Goal: Find specific page/section: Find specific page/section

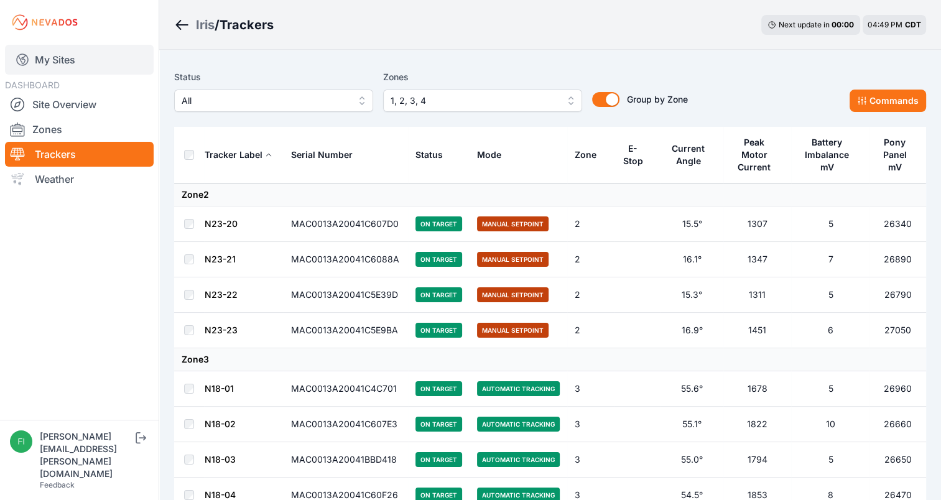
click at [46, 66] on link "My Sites" at bounding box center [79, 60] width 149 height 30
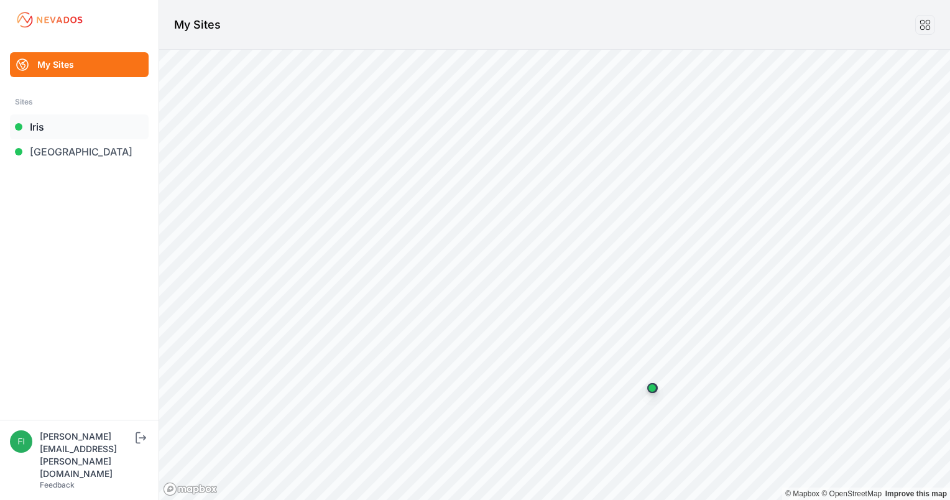
click at [52, 125] on link "Iris" at bounding box center [79, 126] width 139 height 25
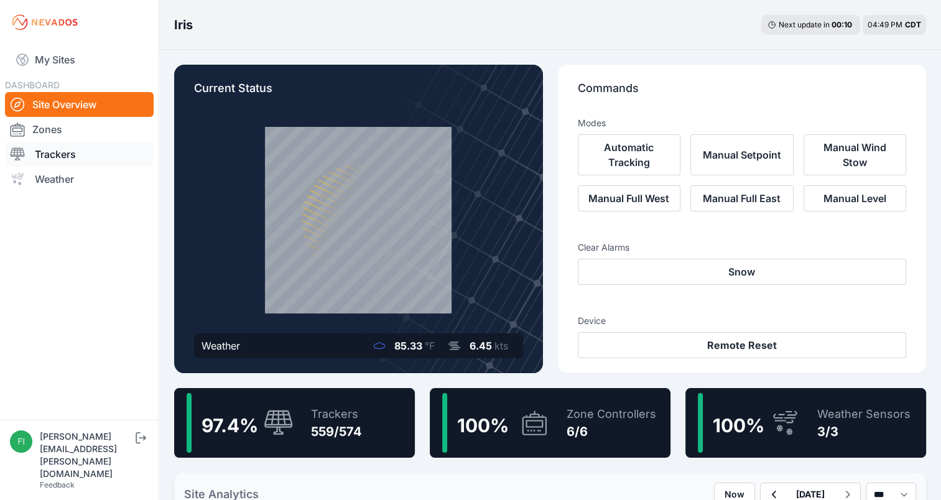
click at [103, 157] on link "Trackers" at bounding box center [79, 154] width 149 height 25
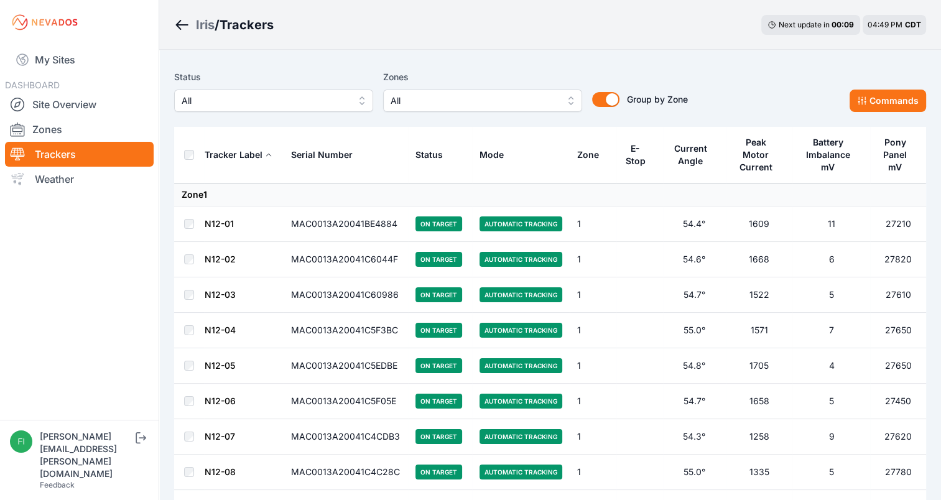
click at [394, 98] on span "All" at bounding box center [474, 100] width 167 height 15
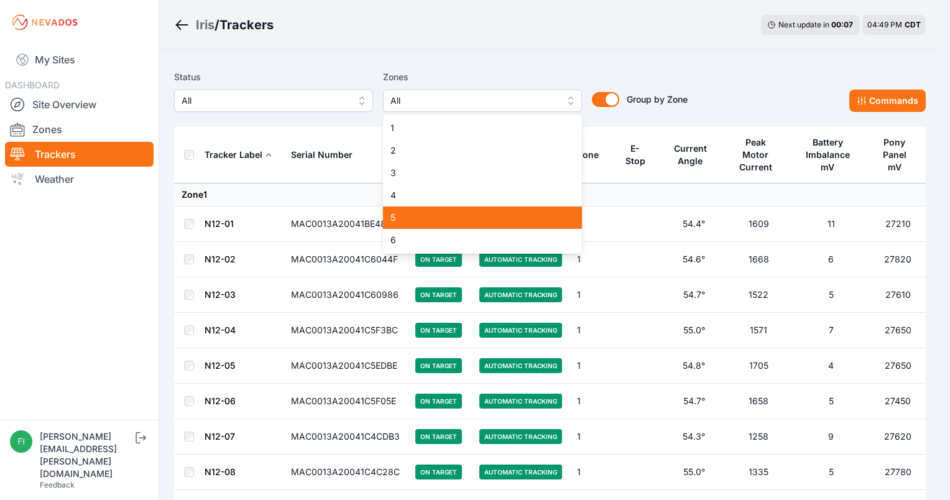
click at [400, 213] on span "5" at bounding box center [475, 217] width 169 height 12
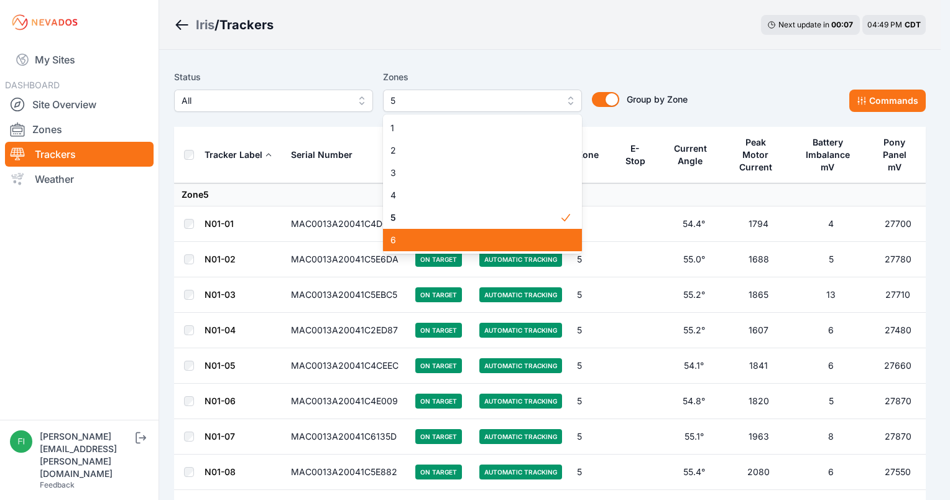
click at [404, 241] on span "6" at bounding box center [475, 240] width 169 height 12
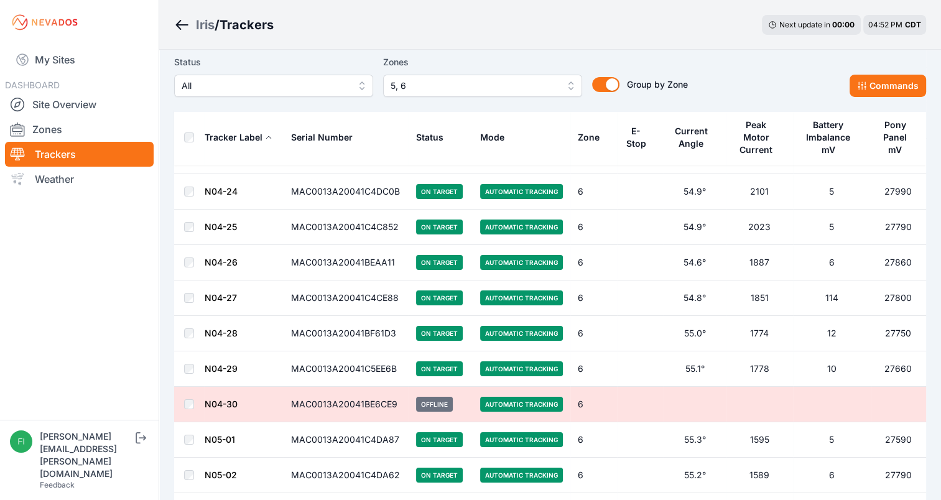
scroll to position [4403, 0]
